Goal: Communication & Community: Ask a question

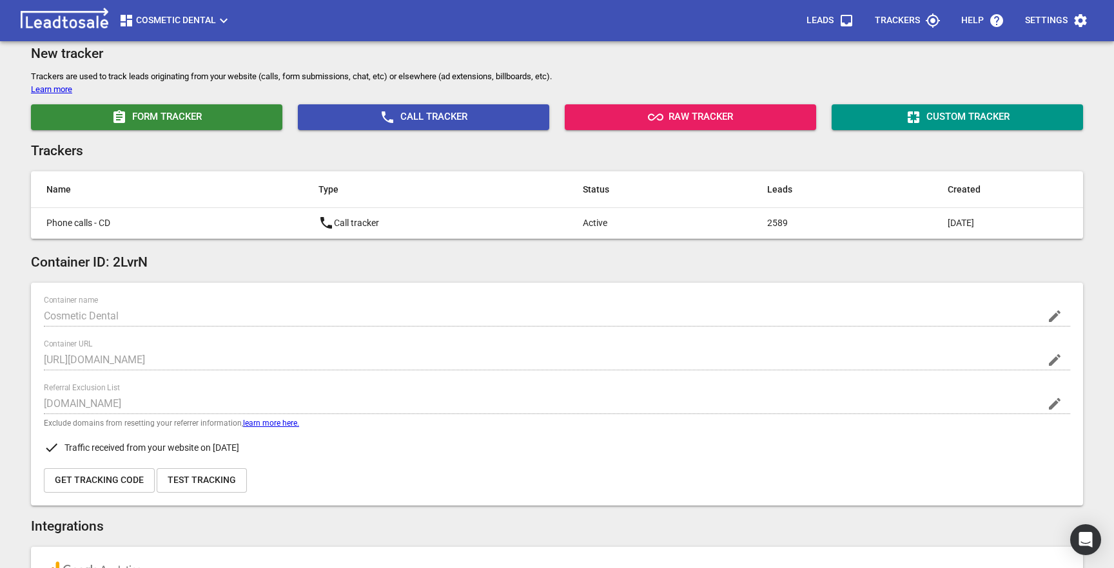
scroll to position [24, 0]
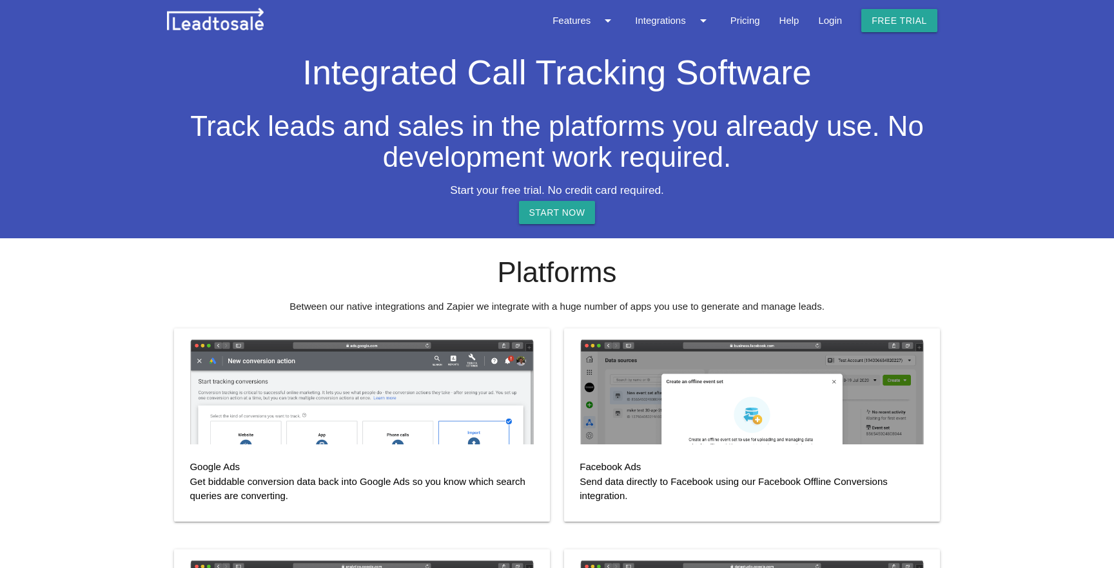
select select "NZ"
click at [828, 32] on link "Login" at bounding box center [829, 20] width 43 height 41
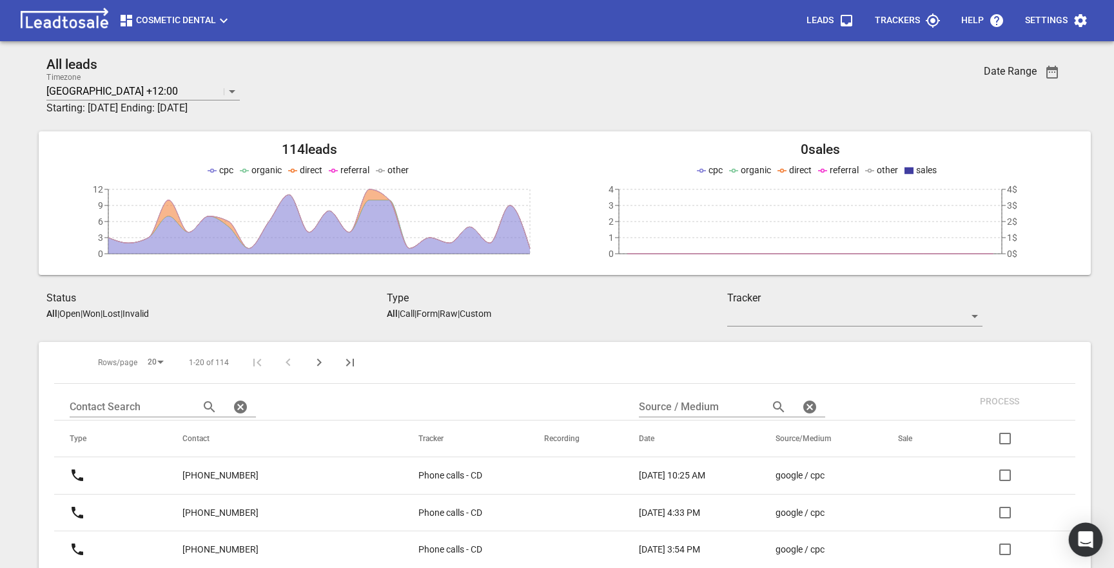
click at [1088, 542] on icon "Open Intercom Messenger" at bounding box center [1085, 540] width 17 height 17
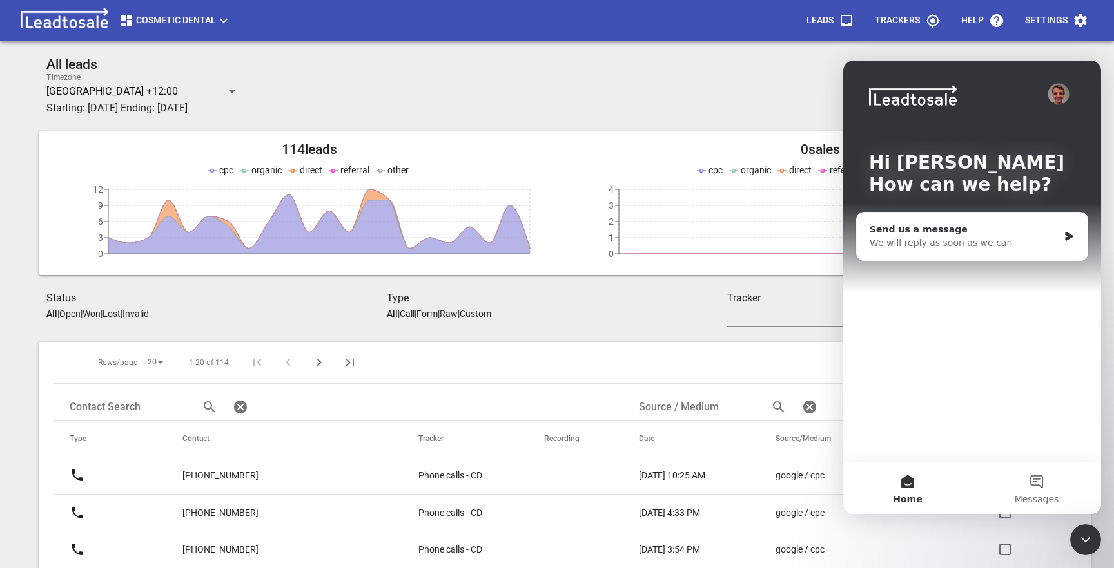
click at [931, 238] on div "We will reply as soon as we can" at bounding box center [963, 244] width 189 height 14
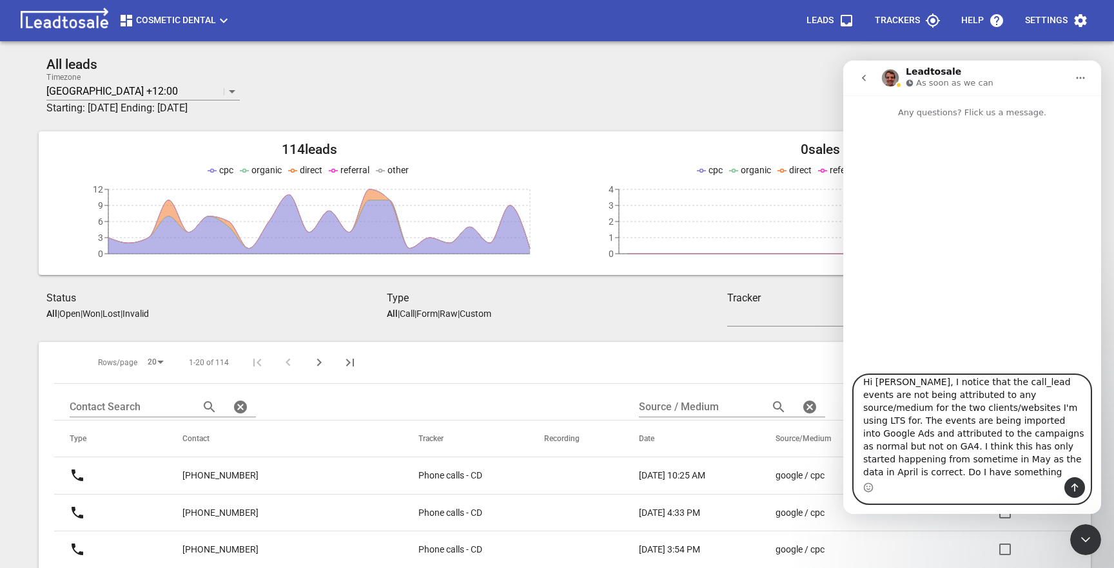
scroll to position [21, 0]
type textarea "Hi Curtis, I notice that the call_lead events are not being attributed to any s…"
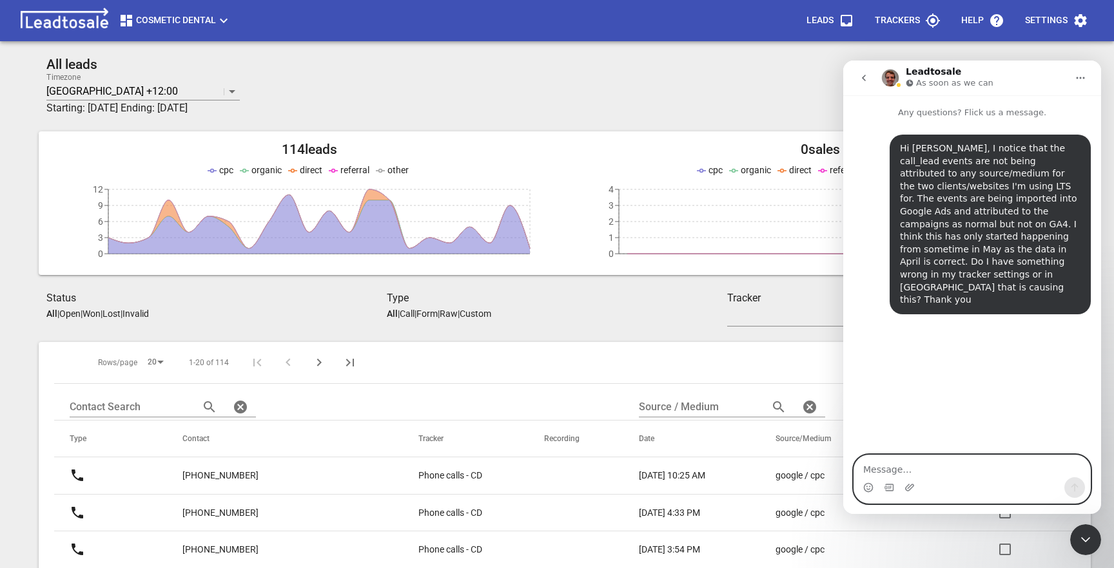
scroll to position [0, 0]
click at [908, 486] on icon "Upload attachment" at bounding box center [909, 488] width 10 height 10
